Goal: Check status: Check status

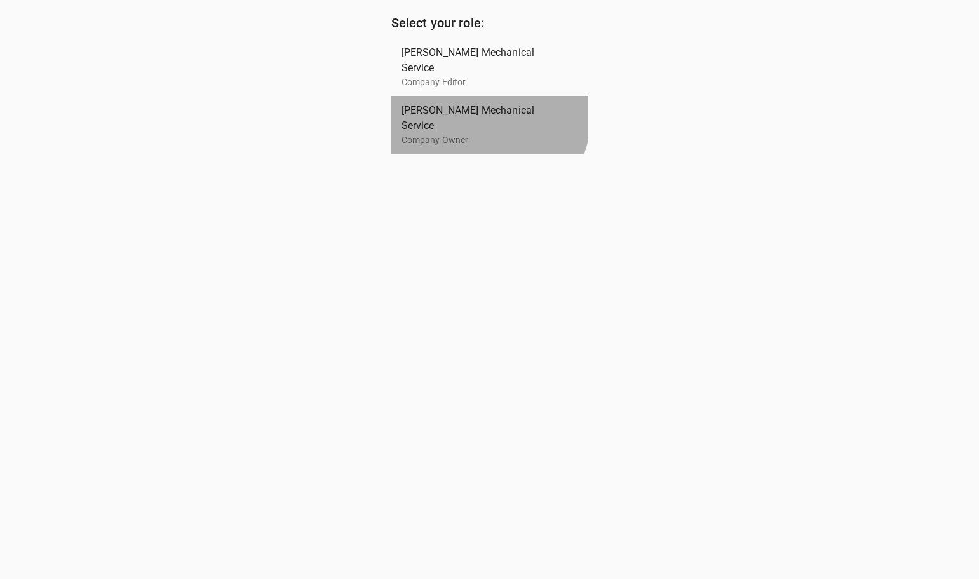
click at [468, 103] on span "[PERSON_NAME] Mechanical Service" at bounding box center [484, 118] width 166 height 30
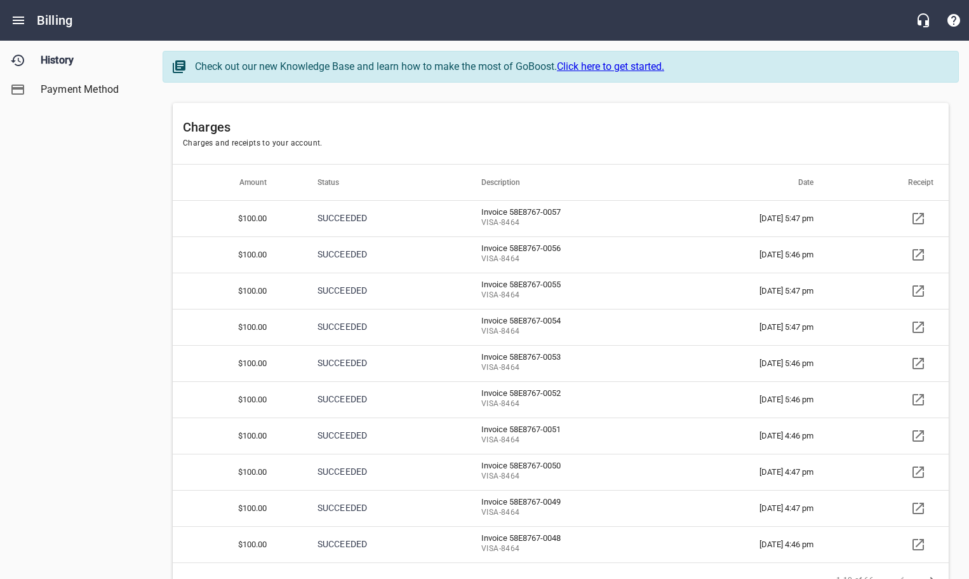
click at [544, 211] on td "Invoice 58E8767-0057 VISA - 8464" at bounding box center [572, 218] width 212 height 36
click at [328, 218] on p "SUCCEEDED" at bounding box center [374, 217] width 113 height 13
click at [920, 220] on icon at bounding box center [918, 218] width 15 height 15
click at [918, 256] on icon at bounding box center [918, 254] width 15 height 15
